Goal: Navigation & Orientation: Find specific page/section

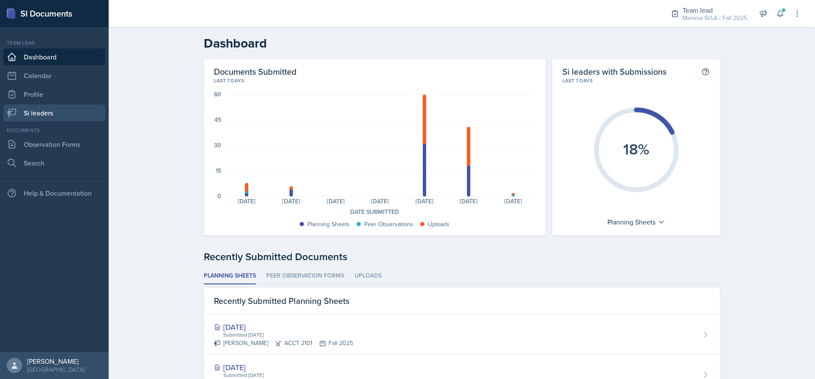
click at [39, 112] on link "Si leaders" at bounding box center [54, 112] width 102 height 17
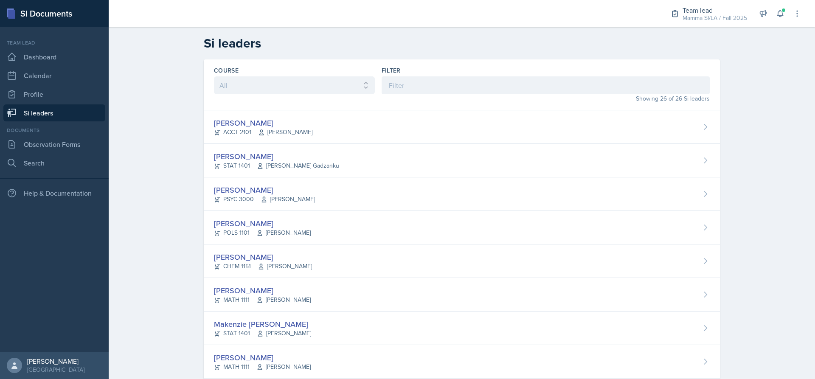
click at [49, 66] on div "Team lead Dashboard Calendar Profile Si leaders" at bounding box center [54, 80] width 102 height 82
click at [50, 78] on link "Calendar" at bounding box center [54, 75] width 102 height 17
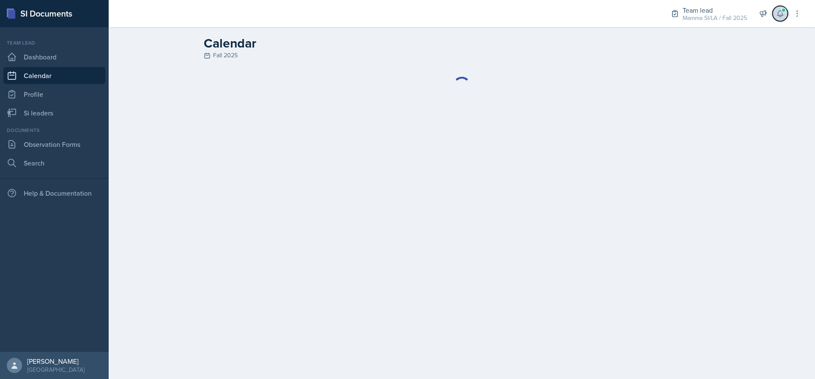
click at [781, 7] on button at bounding box center [779, 13] width 15 height 15
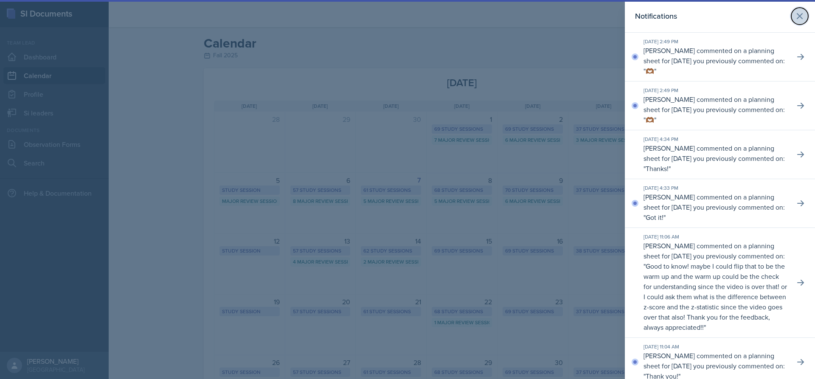
click at [794, 17] on icon at bounding box center [799, 16] width 10 height 10
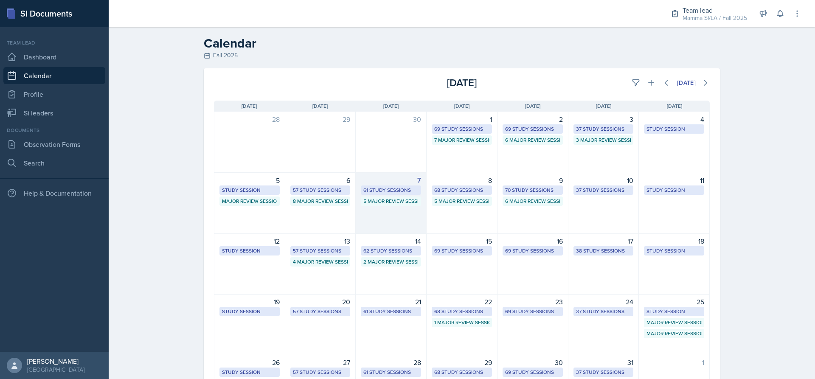
click at [402, 200] on div "5 Major Review Sessions" at bounding box center [390, 201] width 55 height 8
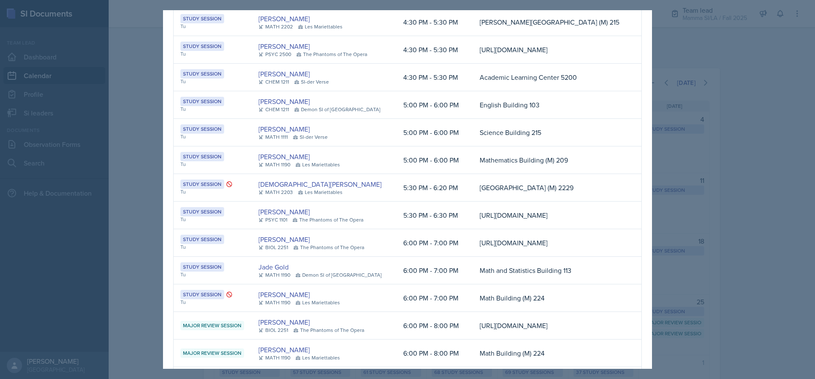
scroll to position [1145, 0]
